Goal: Check status: Check status

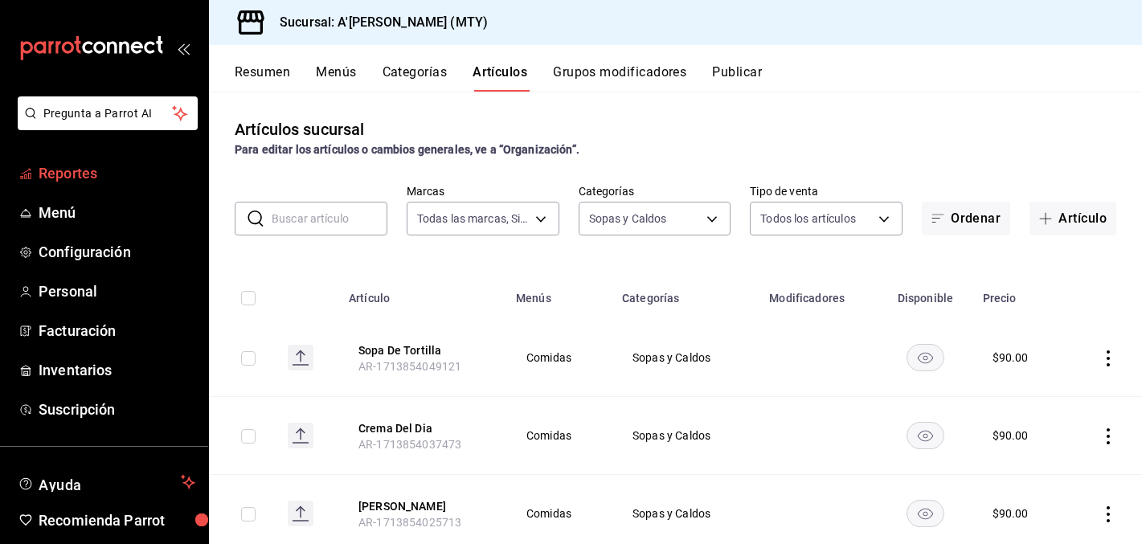
click at [96, 172] on span "Reportes" at bounding box center [117, 173] width 157 height 22
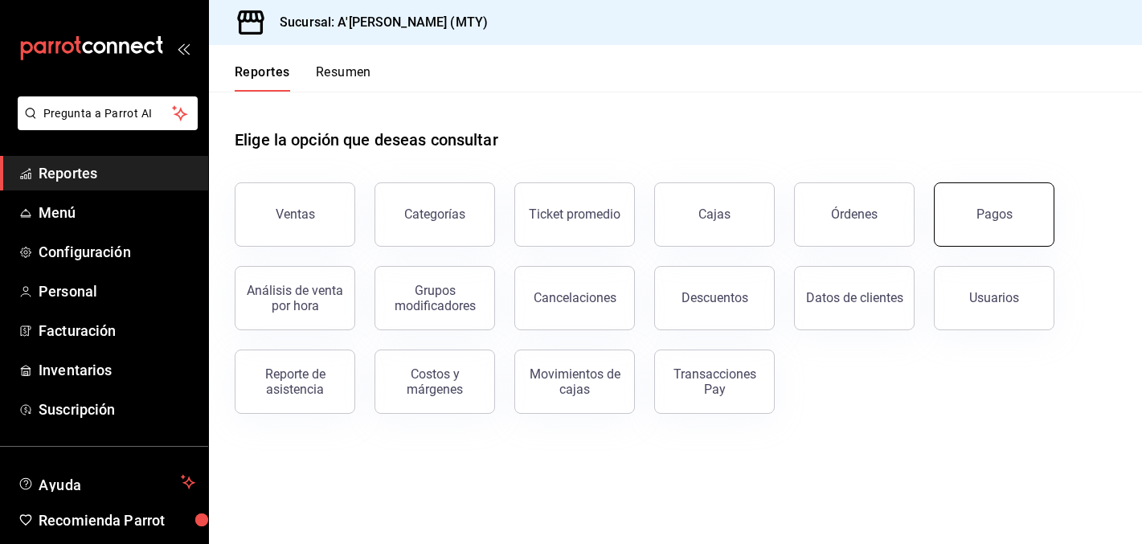
click at [987, 215] on div "Pagos" at bounding box center [994, 214] width 36 height 15
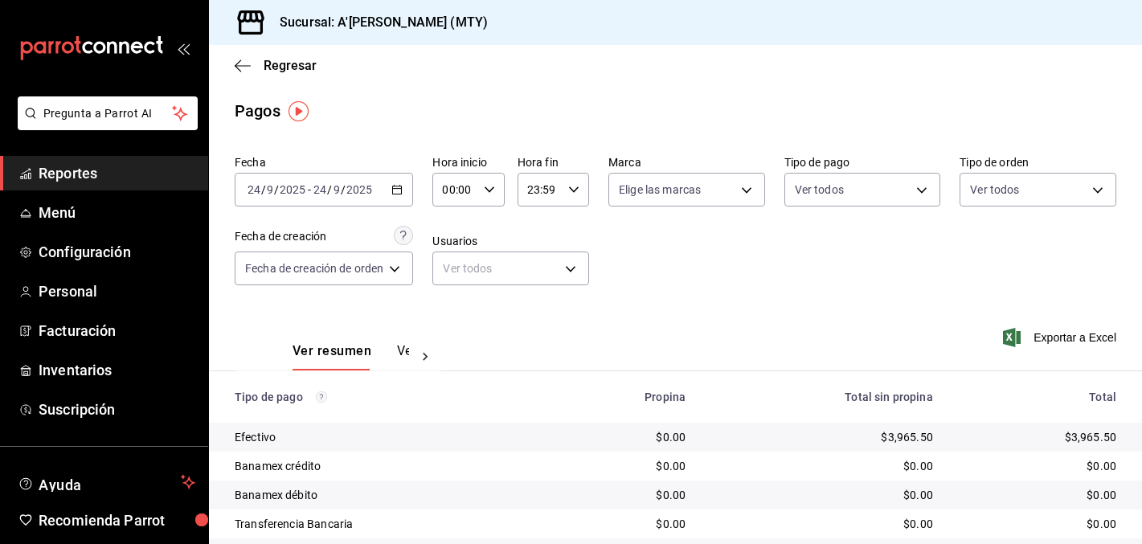
click at [407, 191] on div "[DATE] [DATE] - [DATE] [DATE]" at bounding box center [324, 190] width 178 height 34
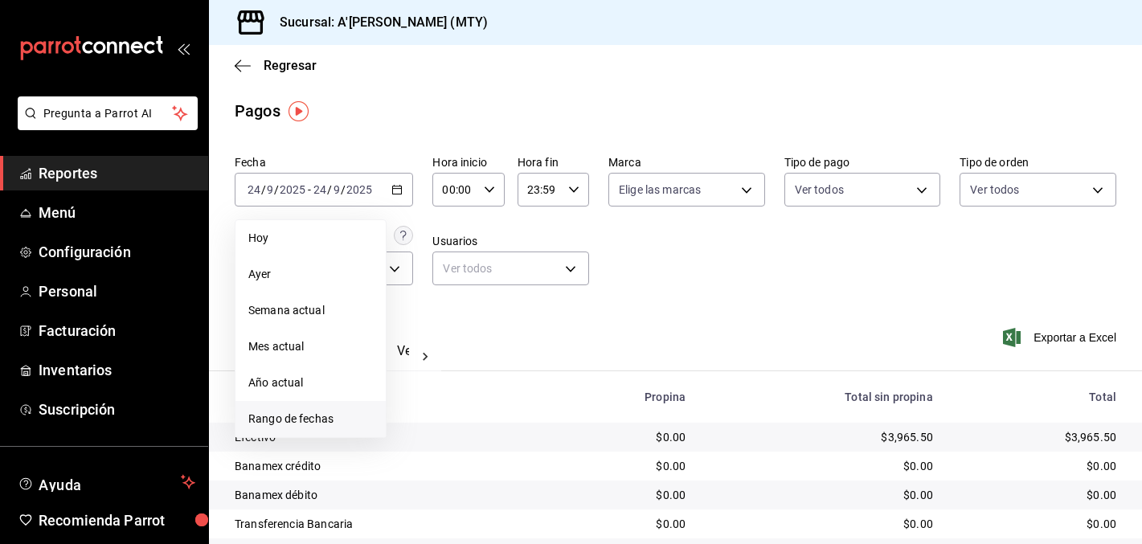
click at [340, 430] on li "Rango de fechas" at bounding box center [310, 419] width 150 height 36
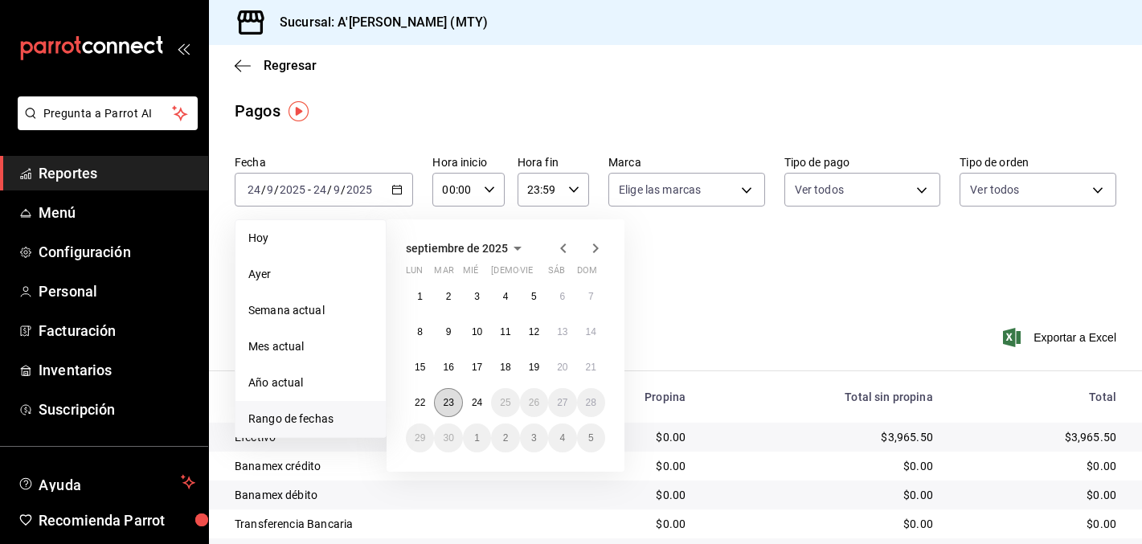
click at [443, 403] on abbr "23" at bounding box center [448, 402] width 10 height 11
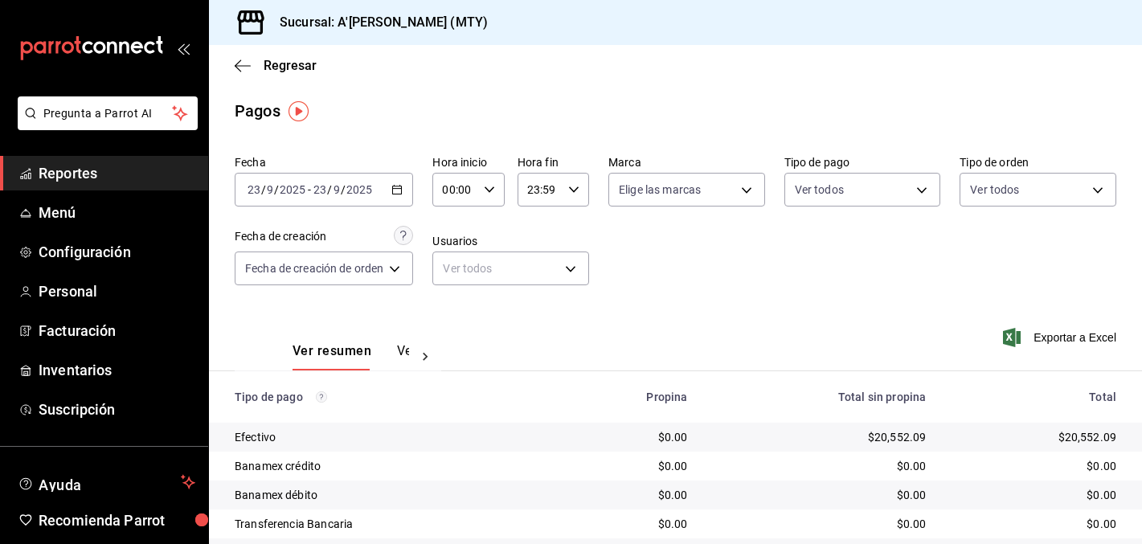
click at [443, 403] on th "Tipo de pago" at bounding box center [373, 396] width 329 height 51
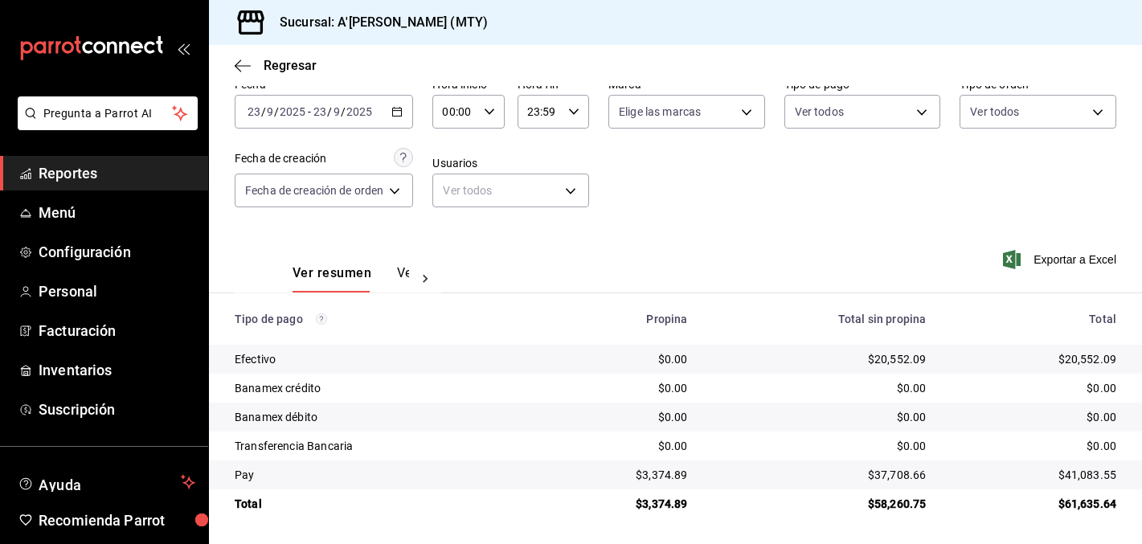
scroll to position [76, 0]
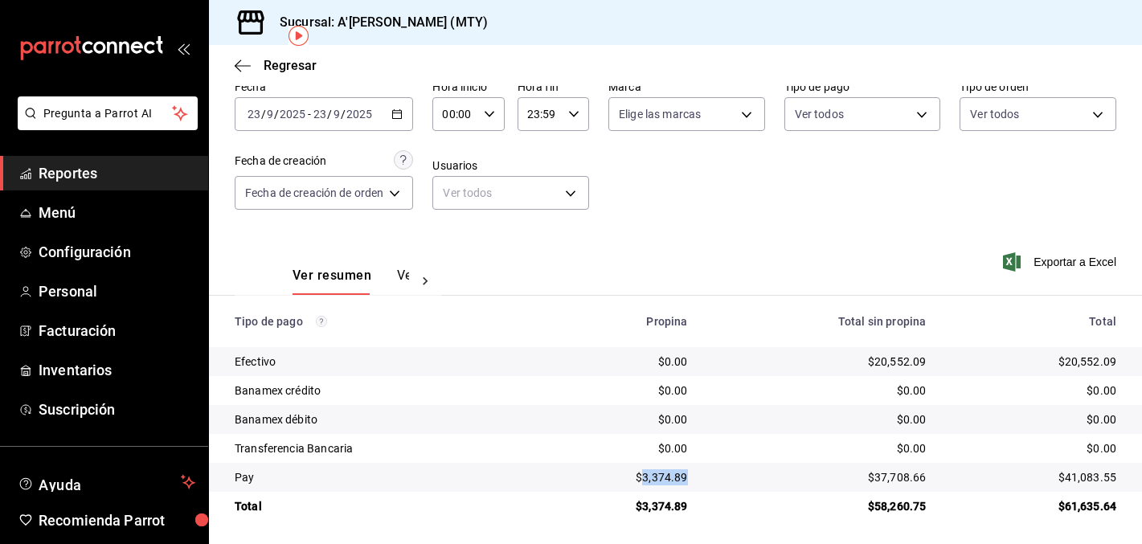
drag, startPoint x: 644, startPoint y: 476, endPoint x: 689, endPoint y: 476, distance: 45.0
click at [689, 476] on td "$3,374.89" at bounding box center [619, 477] width 162 height 29
copy div "3,374.89"
